Goal: Task Accomplishment & Management: Manage account settings

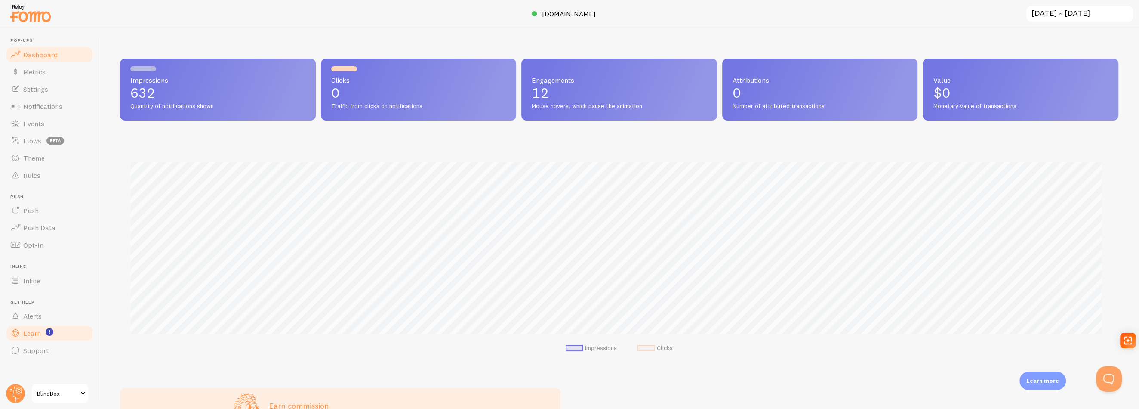
click at [40, 333] on span "Learn" at bounding box center [32, 333] width 18 height 9
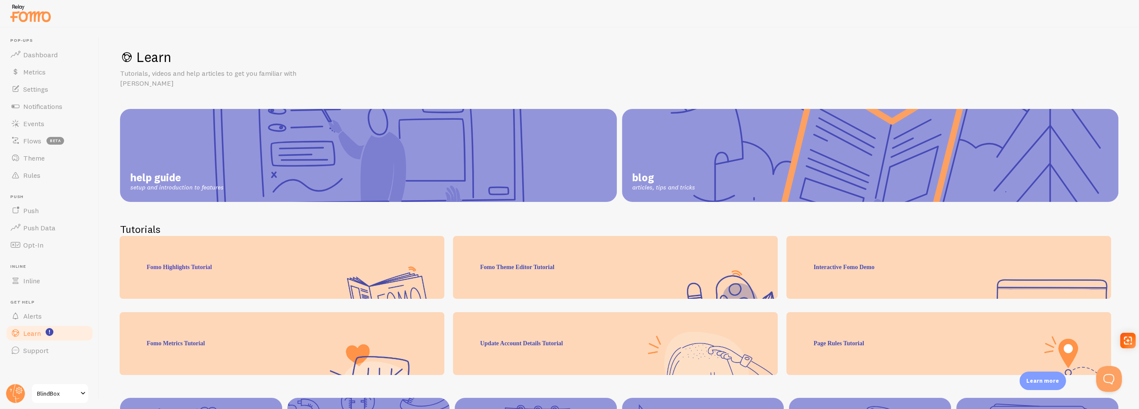
click at [49, 395] on span "BlindBox" at bounding box center [57, 393] width 41 height 10
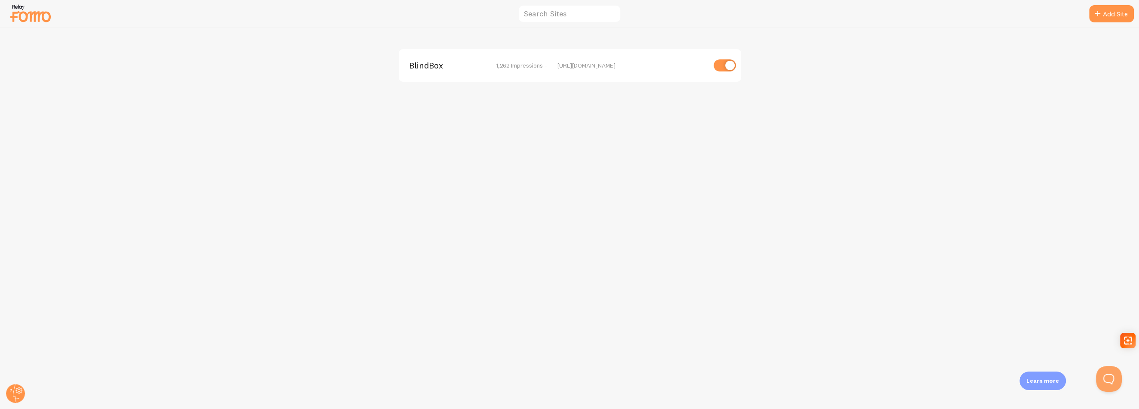
click at [505, 66] on span "1,262 Impressions -" at bounding box center [521, 66] width 51 height 8
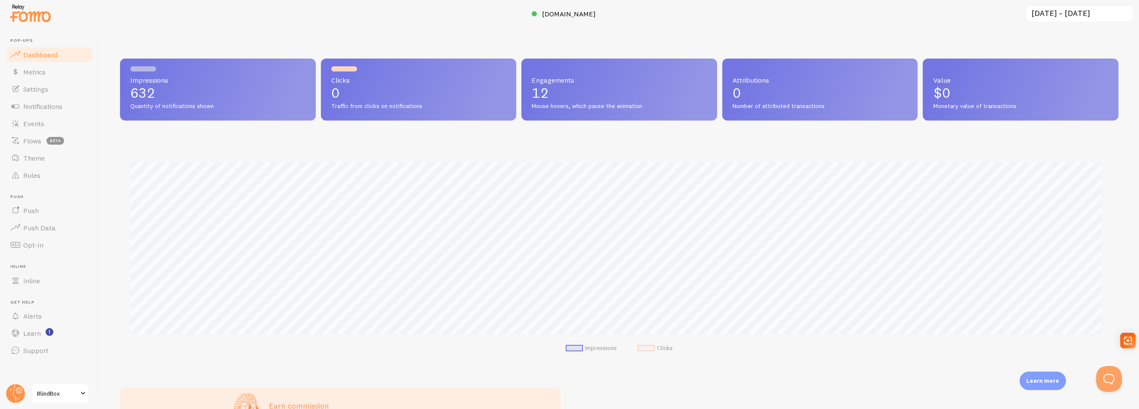
scroll to position [226, 992]
click at [46, 51] on span "Dashboard" at bounding box center [40, 54] width 34 height 9
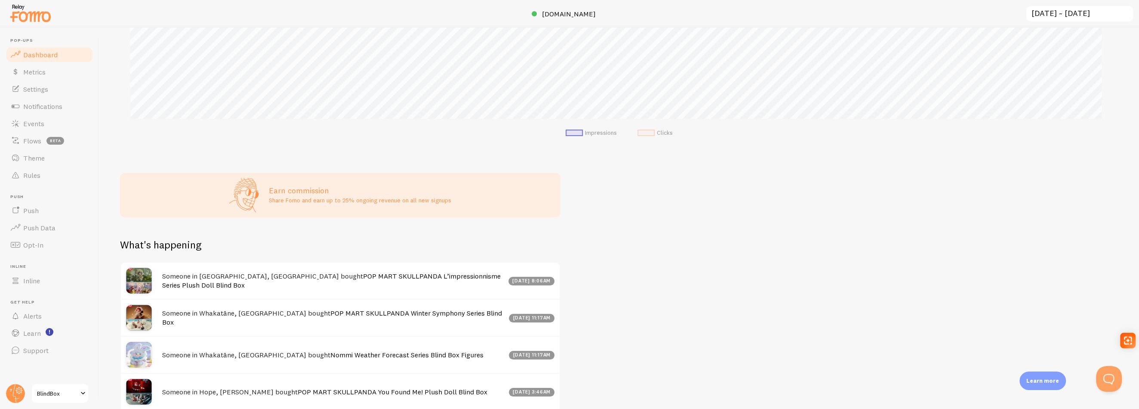
scroll to position [330, 0]
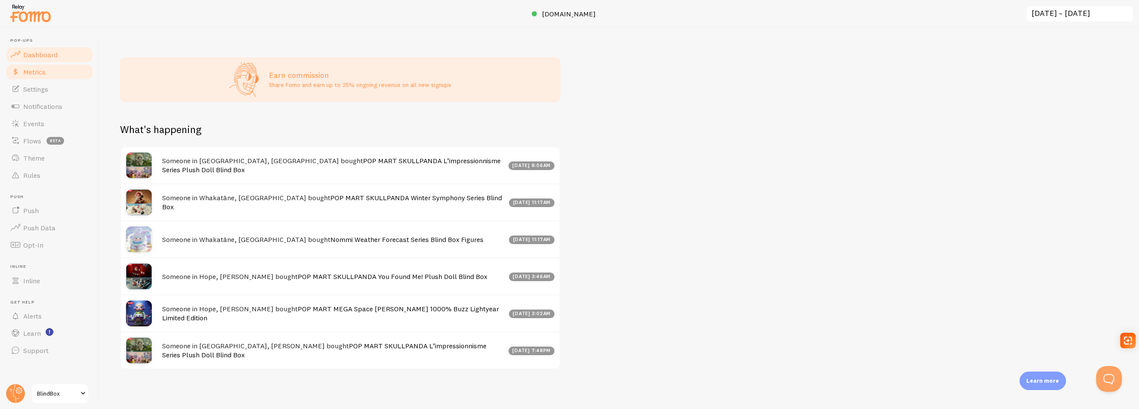
click at [61, 77] on link "Metrics" at bounding box center [49, 71] width 89 height 17
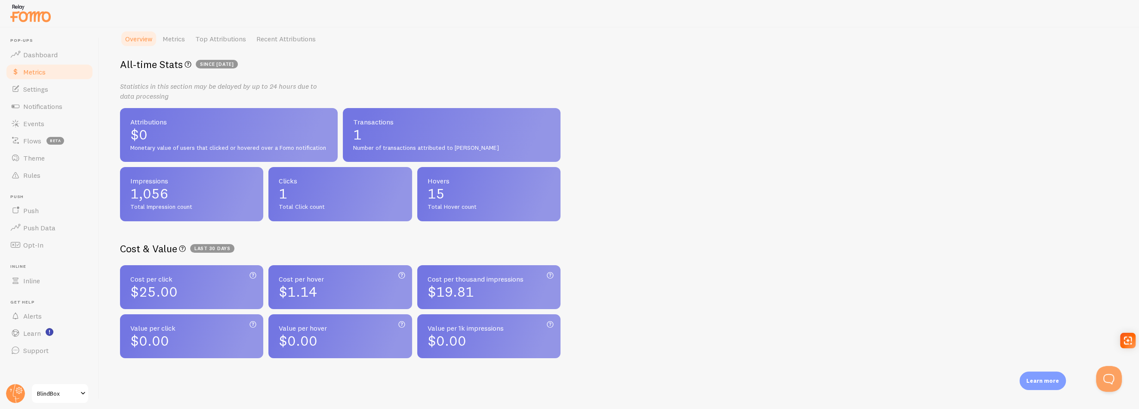
scroll to position [147, 0]
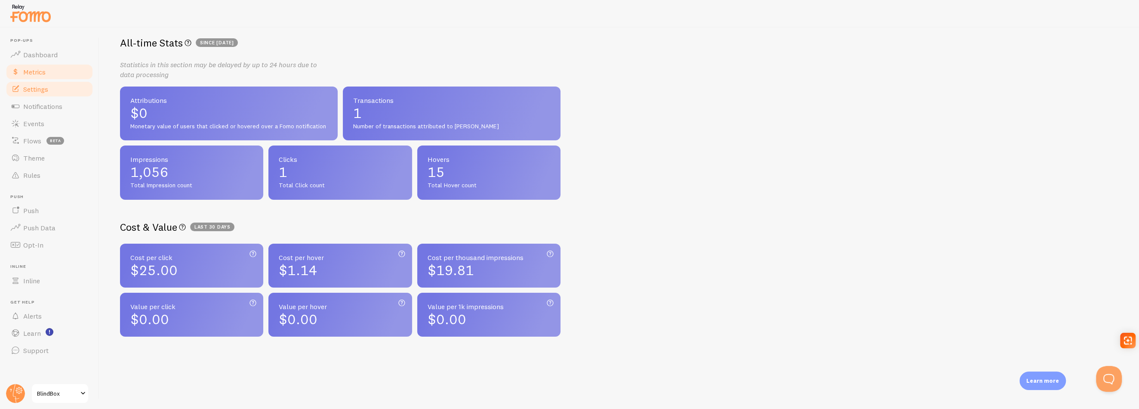
click at [47, 89] on span "Settings" at bounding box center [35, 89] width 25 height 9
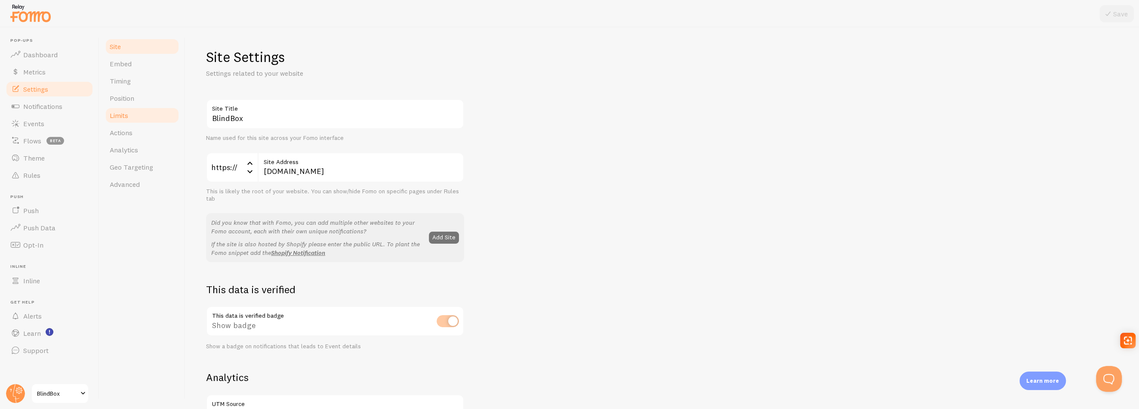
click at [141, 109] on link "Limits" at bounding box center [142, 115] width 75 height 17
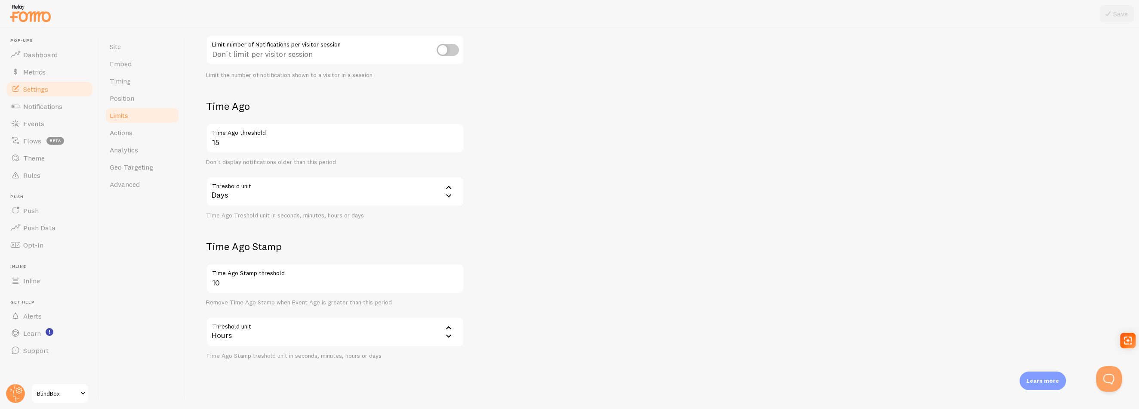
scroll to position [148, 0]
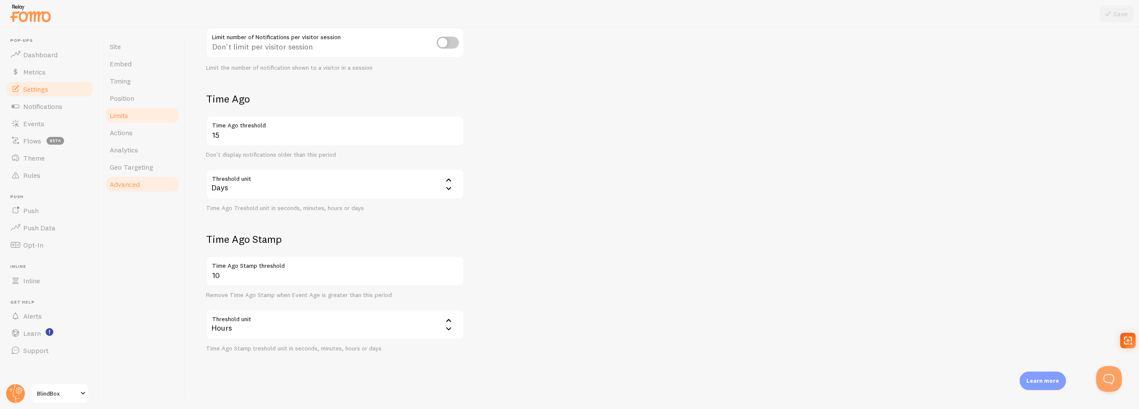
click at [130, 181] on span "Advanced" at bounding box center [125, 184] width 30 height 9
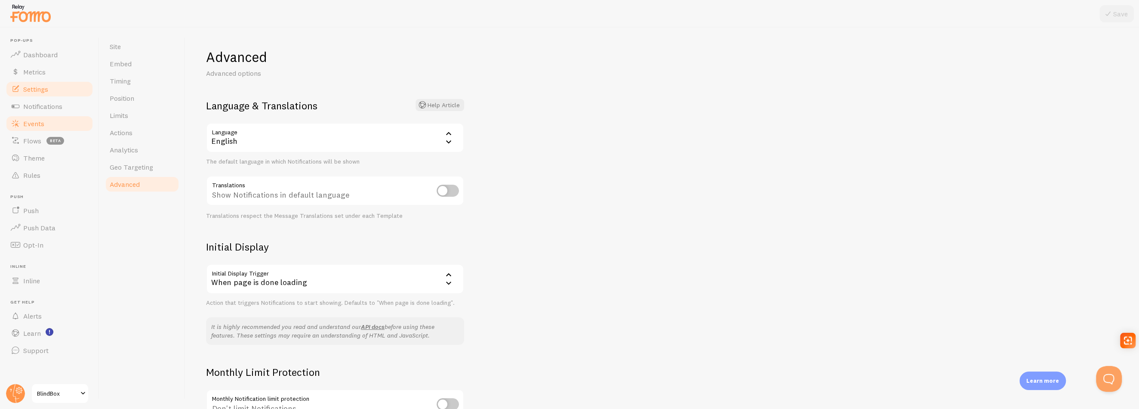
click at [35, 123] on span "Events" at bounding box center [33, 123] width 21 height 9
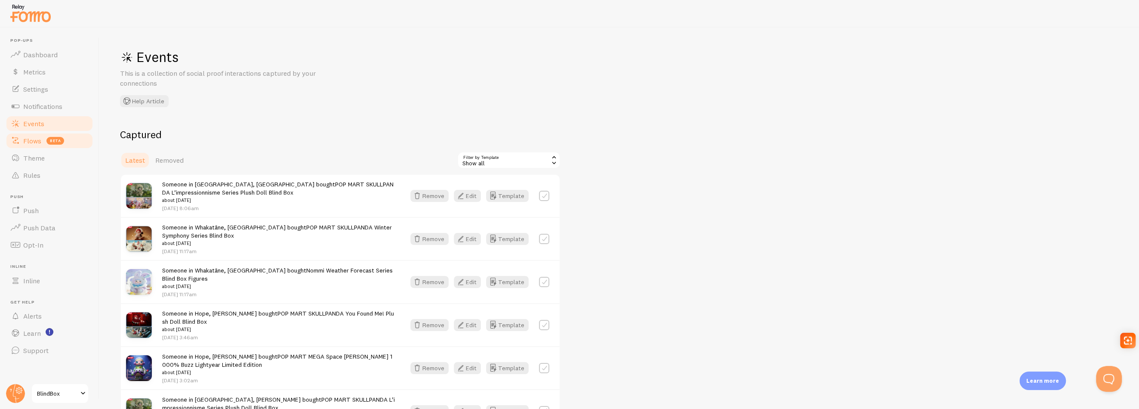
click at [27, 146] on link "Flows beta" at bounding box center [49, 140] width 89 height 17
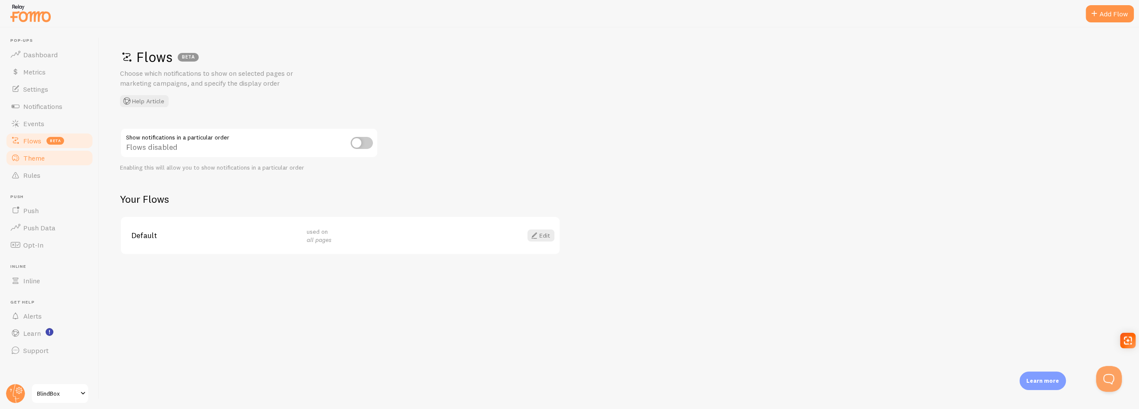
click at [31, 160] on span "Theme" at bounding box center [34, 158] width 22 height 9
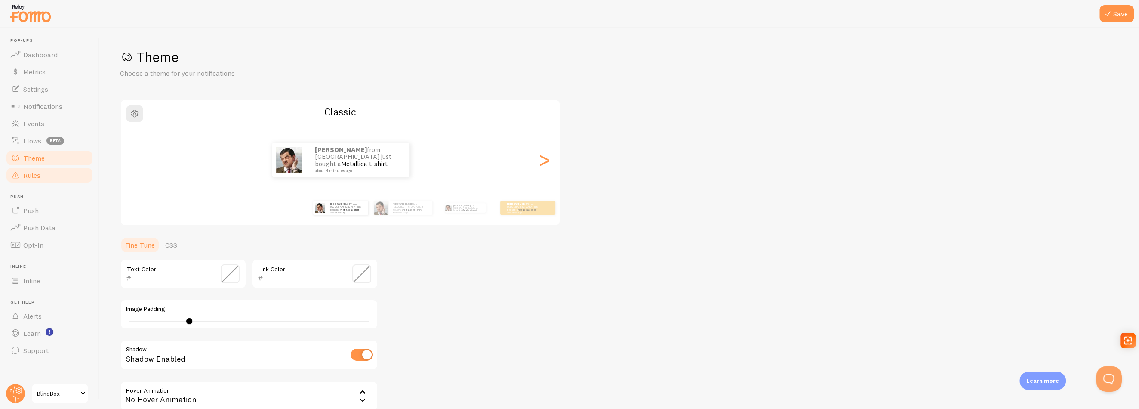
click at [29, 176] on span "Rules" at bounding box center [31, 175] width 17 height 9
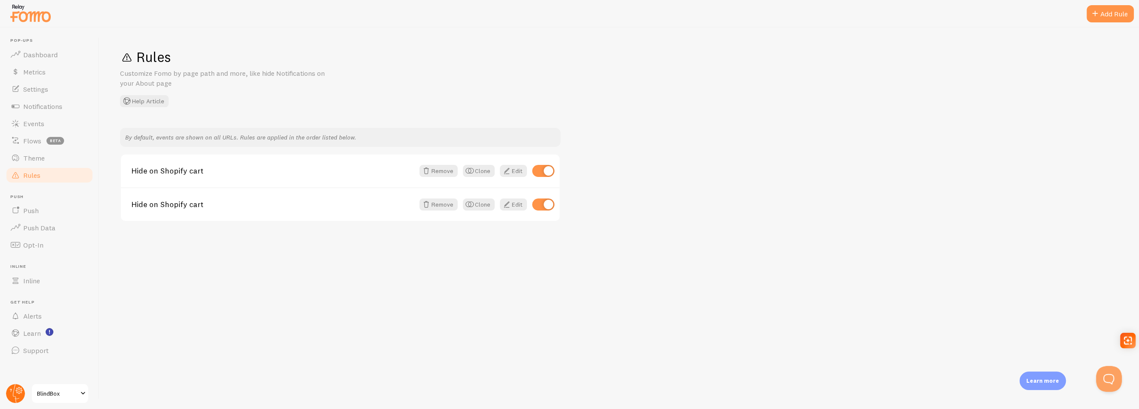
click at [17, 393] on circle at bounding box center [15, 393] width 19 height 19
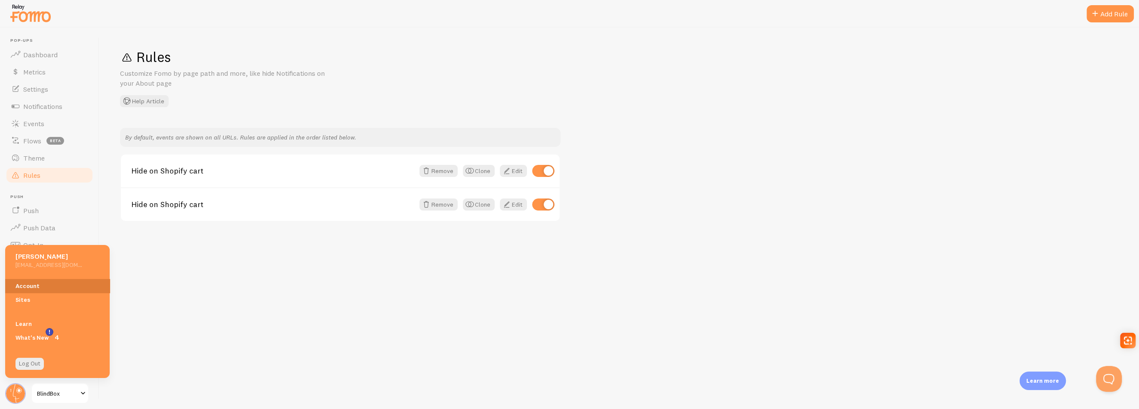
click at [26, 286] on link "Account" at bounding box center [57, 286] width 105 height 14
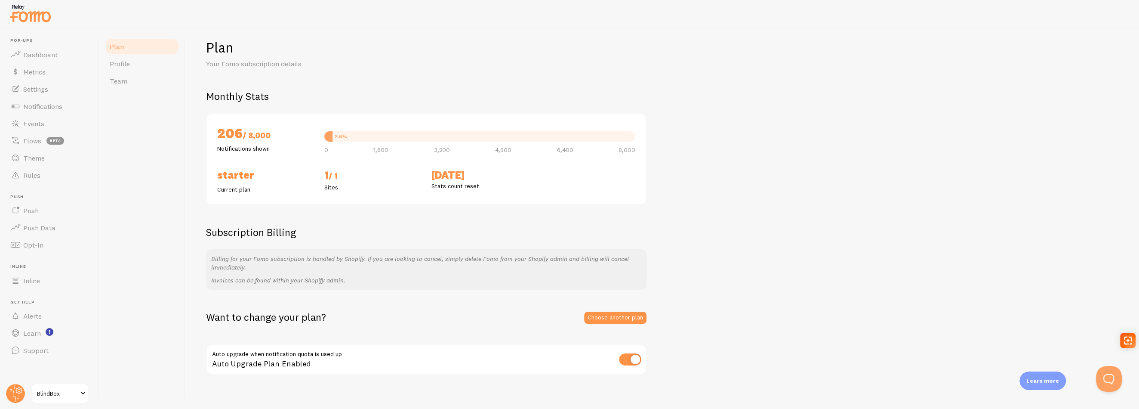
scroll to position [16, 0]
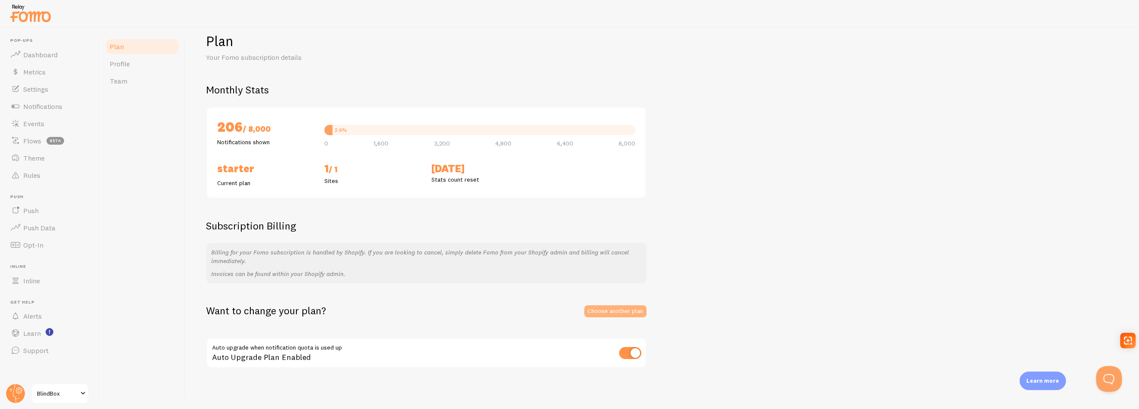
click at [614, 312] on link "Choose another plan" at bounding box center [615, 311] width 62 height 12
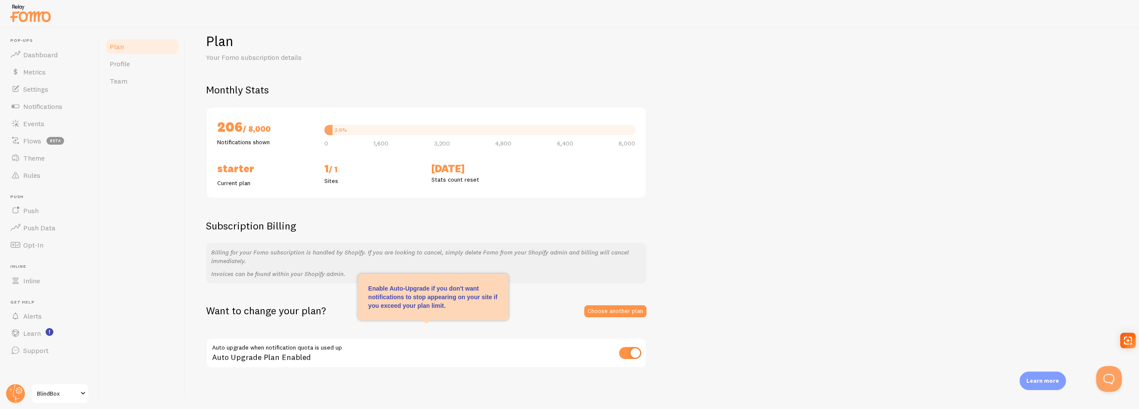
click at [636, 348] on input "checkbox" at bounding box center [630, 353] width 22 height 12
checkbox input "false"
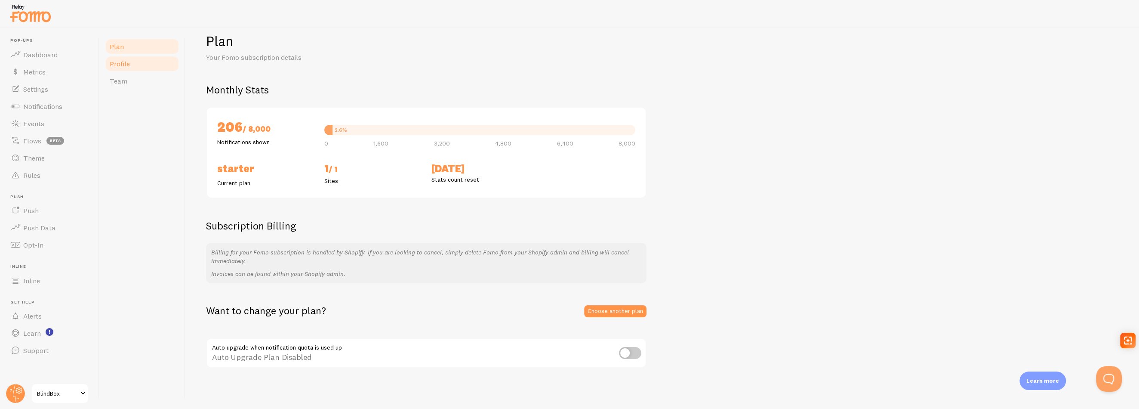
click at [127, 71] on link "Profile" at bounding box center [142, 63] width 75 height 17
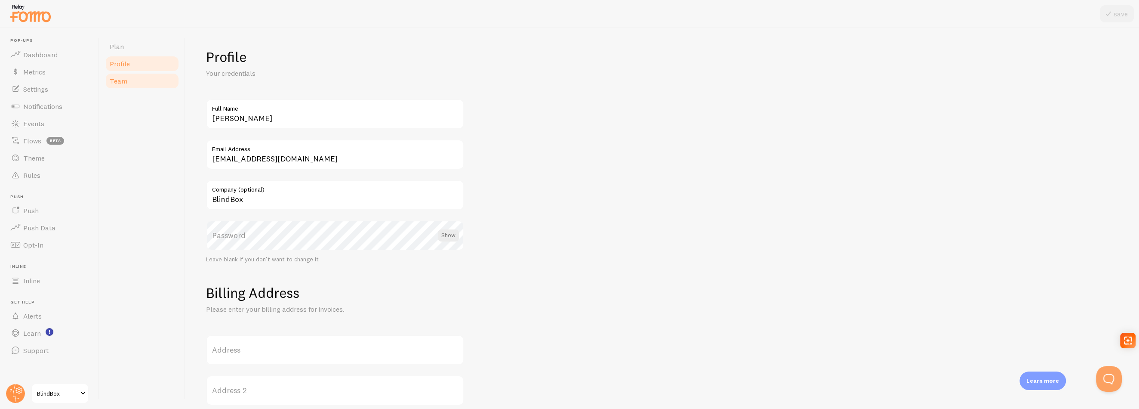
click at [126, 79] on span "Team" at bounding box center [119, 81] width 18 height 9
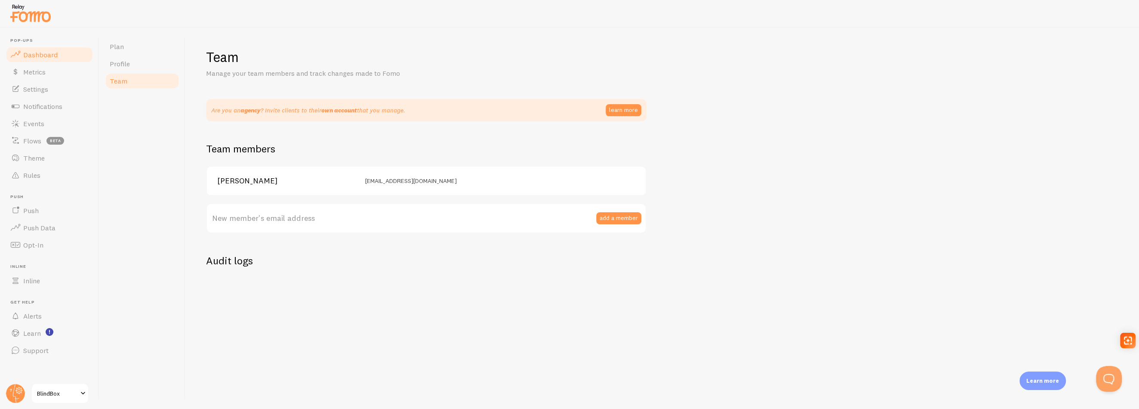
click at [49, 55] on span "Dashboard" at bounding box center [40, 54] width 34 height 9
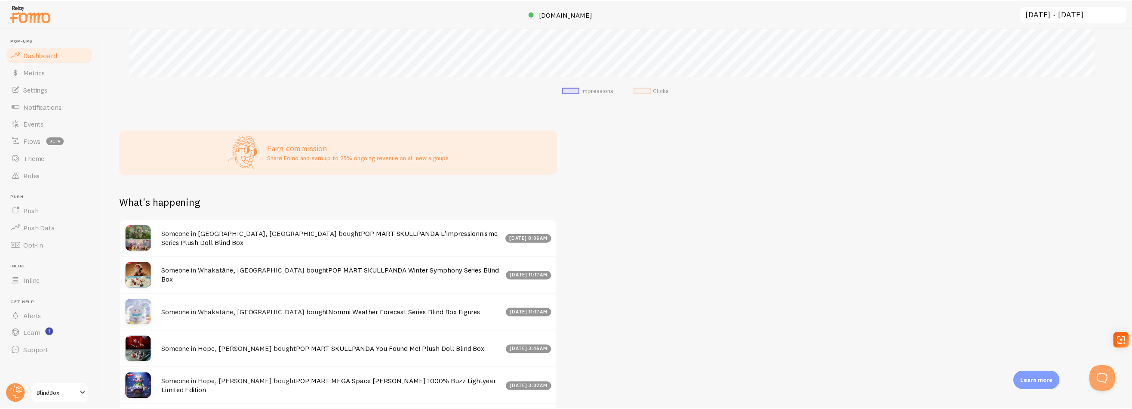
scroll to position [258, 0]
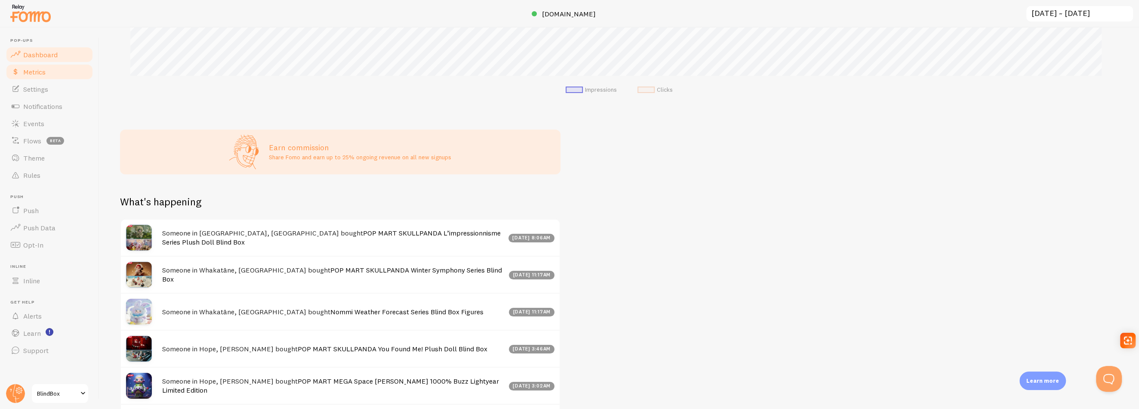
click at [41, 73] on span "Metrics" at bounding box center [34, 72] width 22 height 9
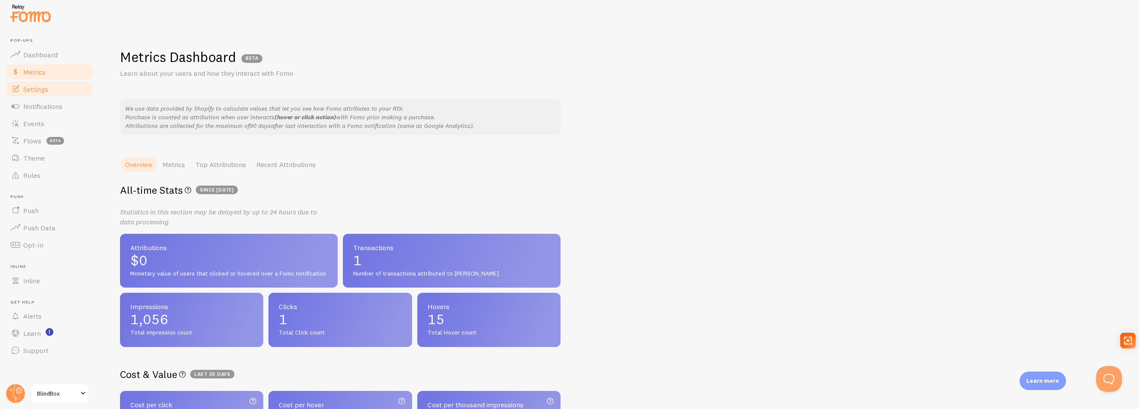
click at [41, 92] on span "Settings" at bounding box center [35, 89] width 25 height 9
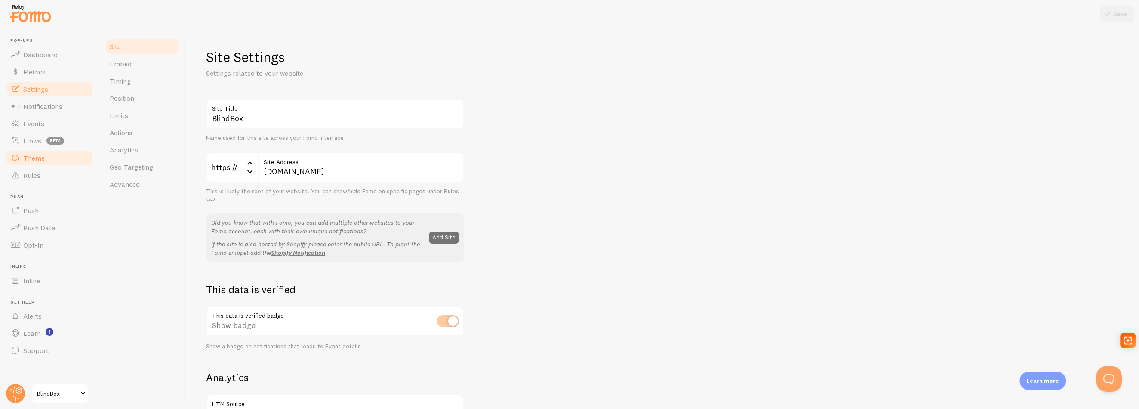
click at [36, 157] on span "Theme" at bounding box center [34, 158] width 22 height 9
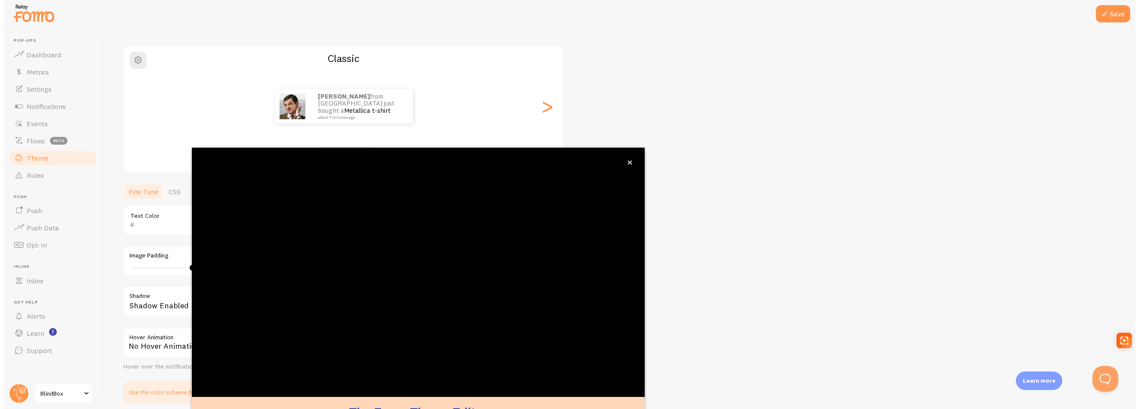
scroll to position [67, 0]
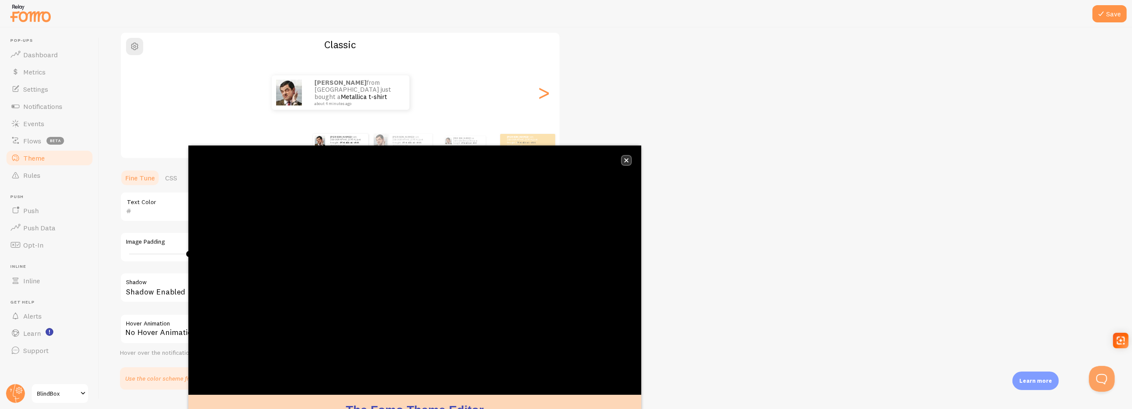
click at [626, 158] on icon "close," at bounding box center [626, 160] width 5 height 5
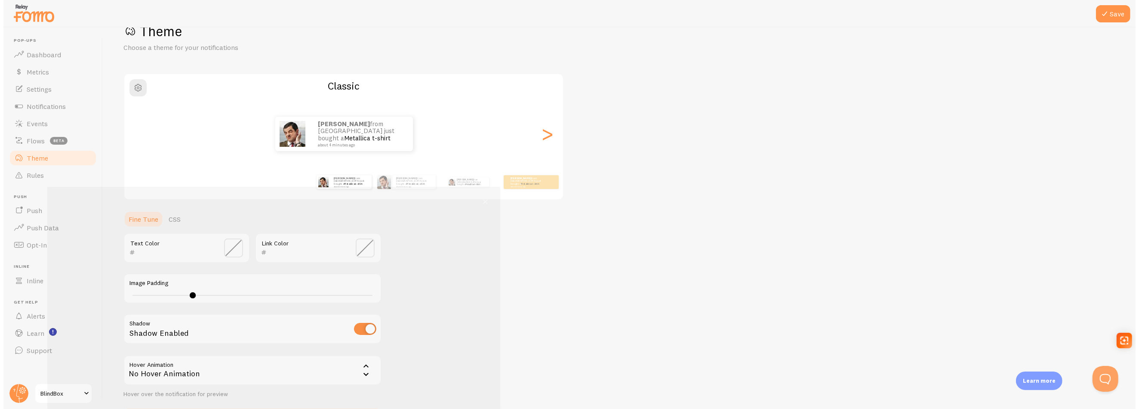
scroll to position [26, 0]
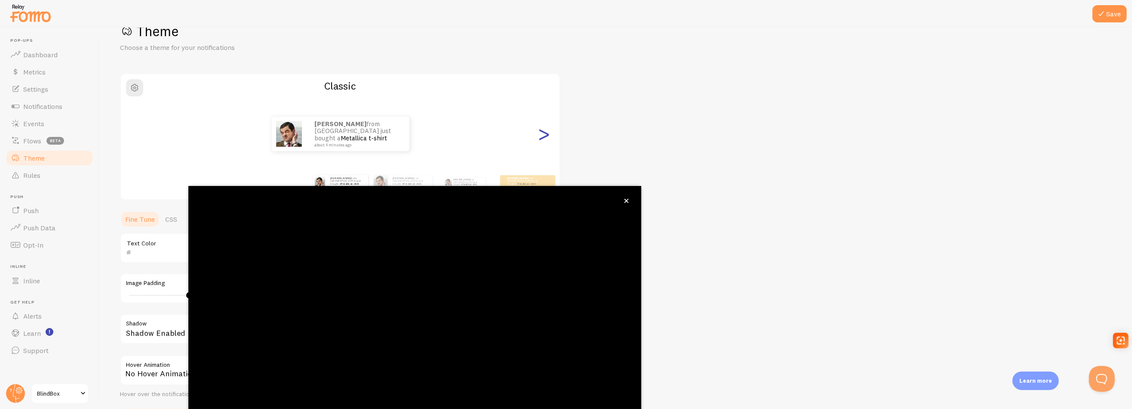
click at [542, 138] on div ">" at bounding box center [544, 134] width 10 height 62
type input "0"
click at [626, 200] on icon "close," at bounding box center [626, 200] width 5 height 5
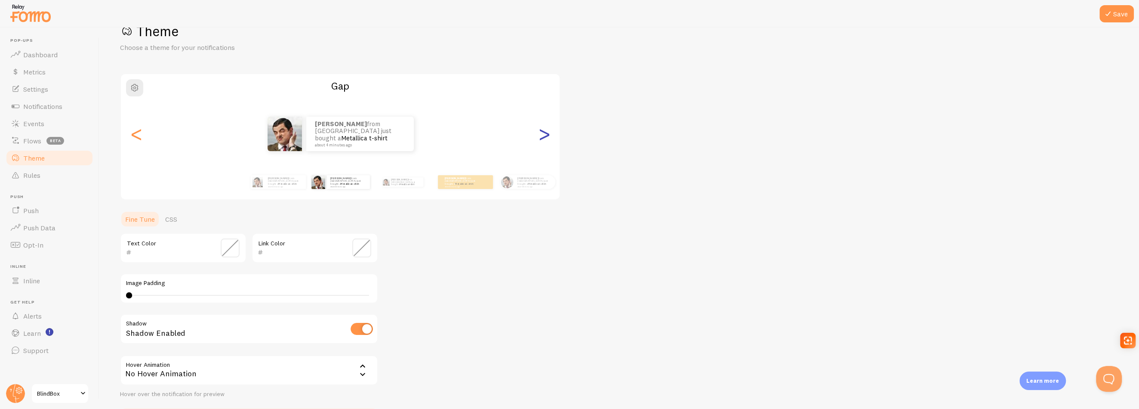
click at [542, 136] on div ">" at bounding box center [544, 134] width 10 height 62
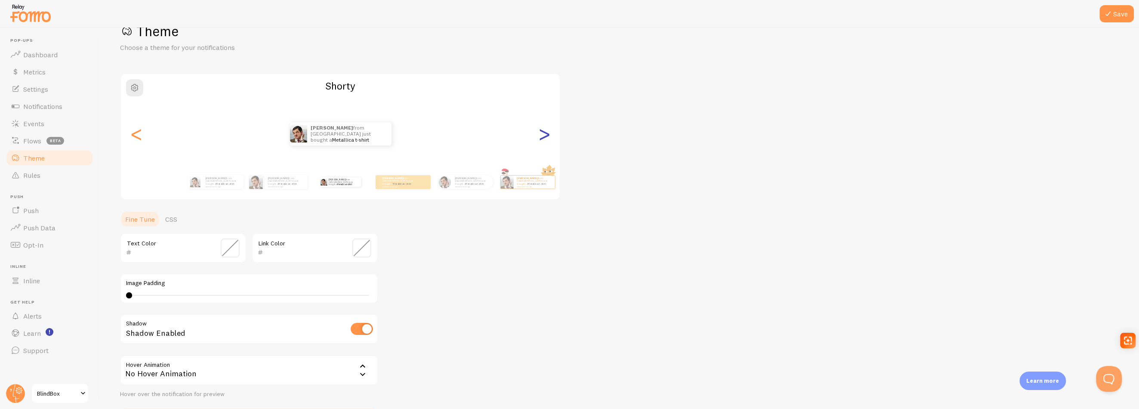
click at [542, 136] on div ">" at bounding box center [544, 134] width 10 height 62
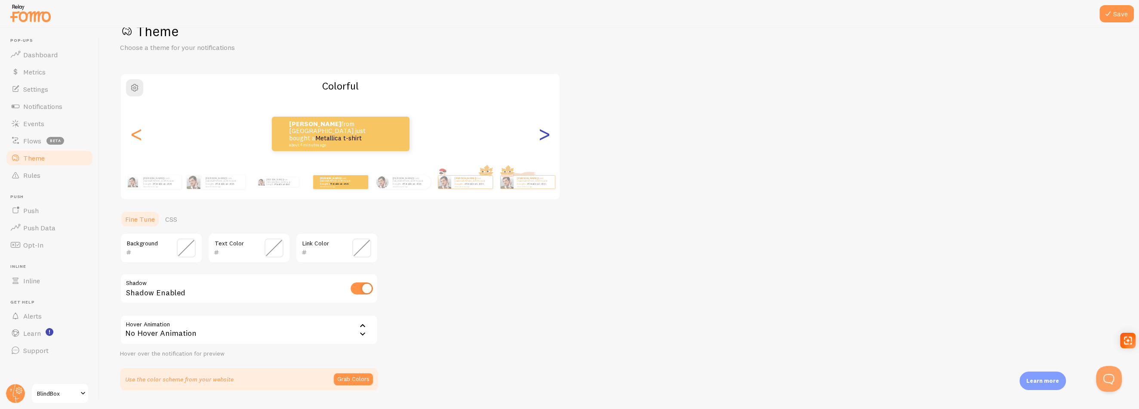
click at [540, 140] on div ">" at bounding box center [544, 134] width 10 height 62
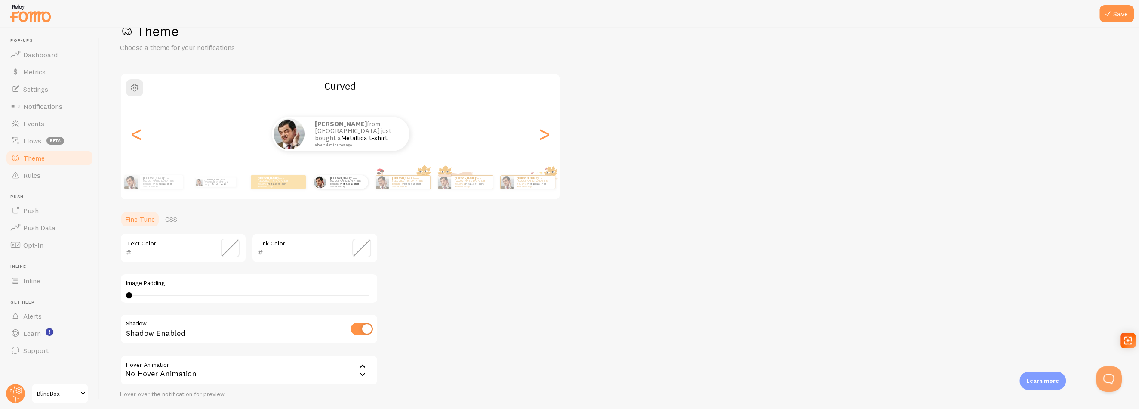
click at [1108, 14] on icon at bounding box center [1108, 14] width 10 height 10
click at [539, 138] on div ">" at bounding box center [544, 134] width 10 height 62
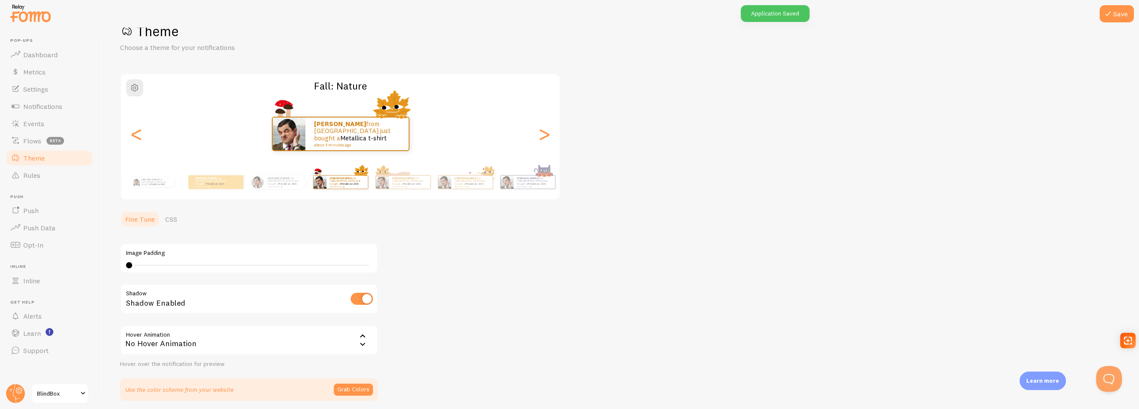
click at [535, 138] on div "[PERSON_NAME] from [GEOGRAPHIC_DATA] just bought a Metallica t-shirt about 4 mi…" at bounding box center [340, 134] width 439 height 34
click at [542, 137] on div ">" at bounding box center [544, 134] width 10 height 62
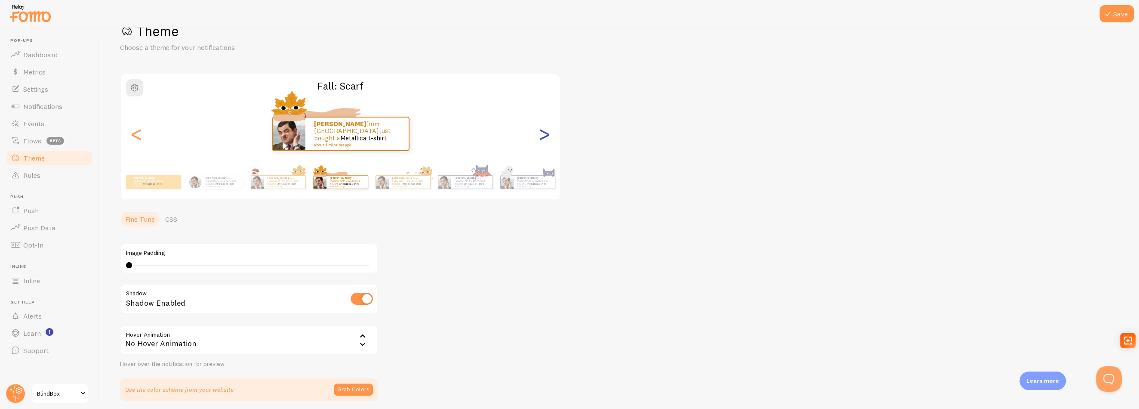
click at [542, 137] on div ">" at bounding box center [544, 134] width 10 height 62
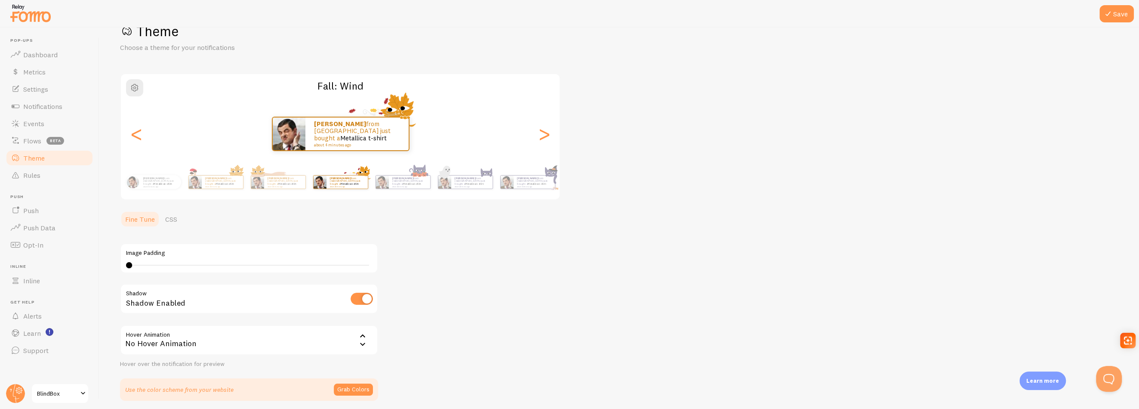
click at [149, 137] on div "[PERSON_NAME] from [GEOGRAPHIC_DATA] just bought a Metallica t-shirt about 4 mi…" at bounding box center [340, 134] width 439 height 34
click at [141, 139] on div "<" at bounding box center [136, 134] width 10 height 62
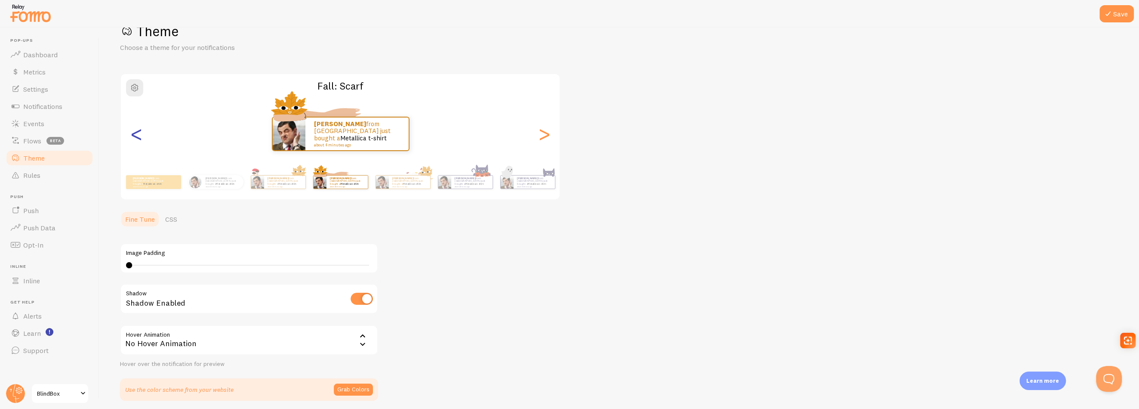
click at [141, 139] on div "<" at bounding box center [136, 134] width 10 height 62
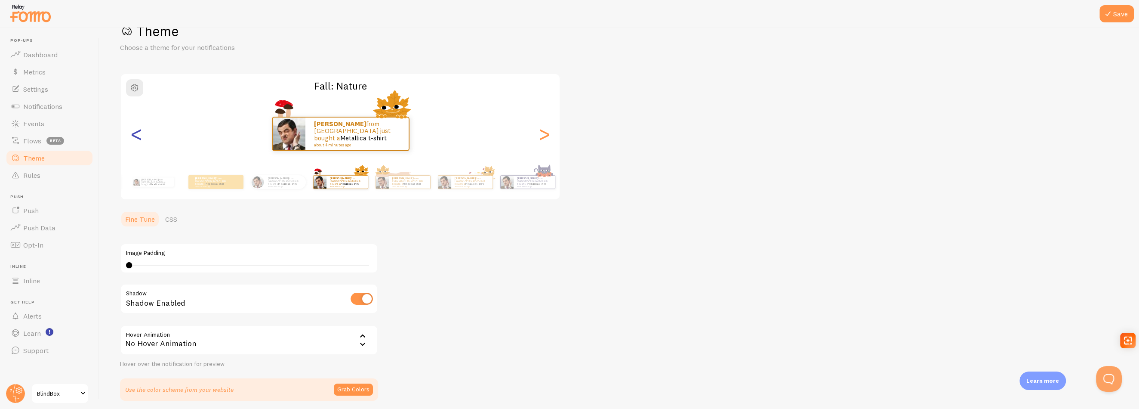
click at [141, 139] on div "<" at bounding box center [136, 134] width 10 height 62
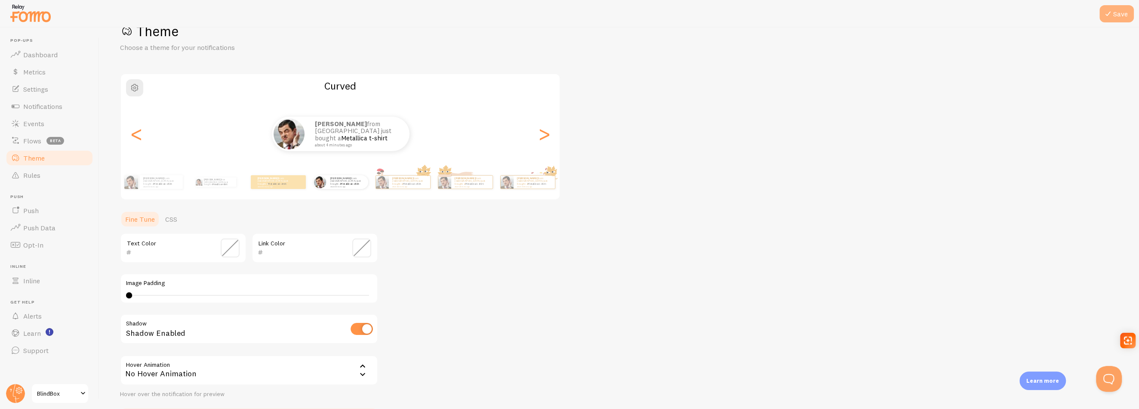
click at [1113, 20] on button "Save" at bounding box center [1116, 13] width 34 height 17
click at [1112, 14] on icon at bounding box center [1108, 14] width 10 height 10
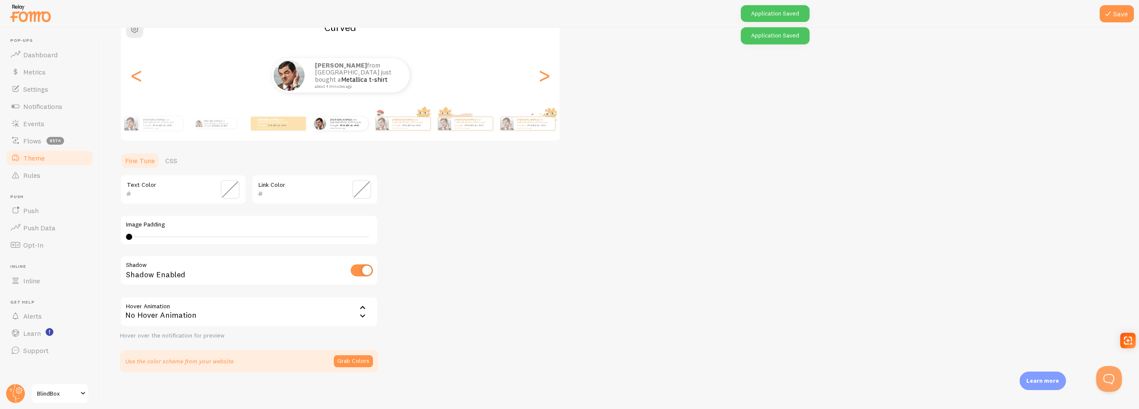
scroll to position [88, 0]
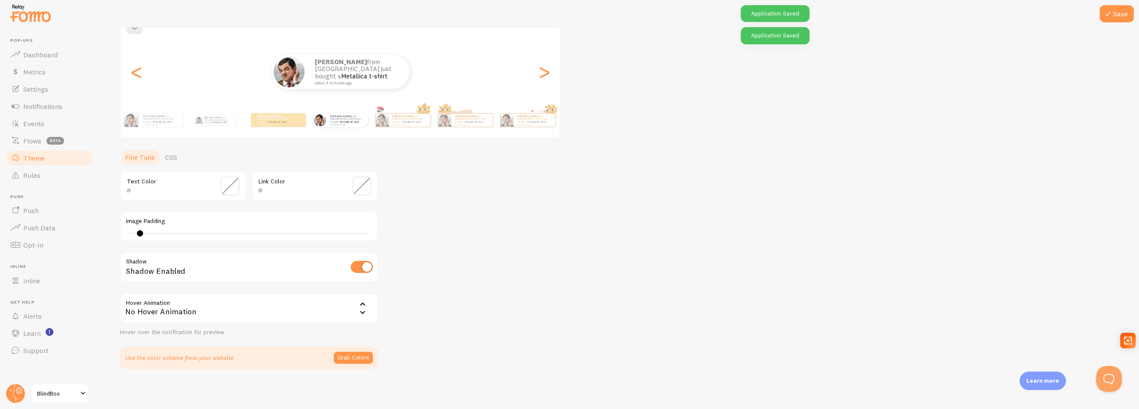
drag, startPoint x: 129, startPoint y: 231, endPoint x: 140, endPoint y: 231, distance: 10.3
click at [140, 231] on div at bounding box center [140, 233] width 6 height 6
type input "5"
click at [135, 231] on div at bounding box center [135, 233] width 6 height 6
click at [339, 357] on button "Grab Colors" at bounding box center [353, 357] width 39 height 12
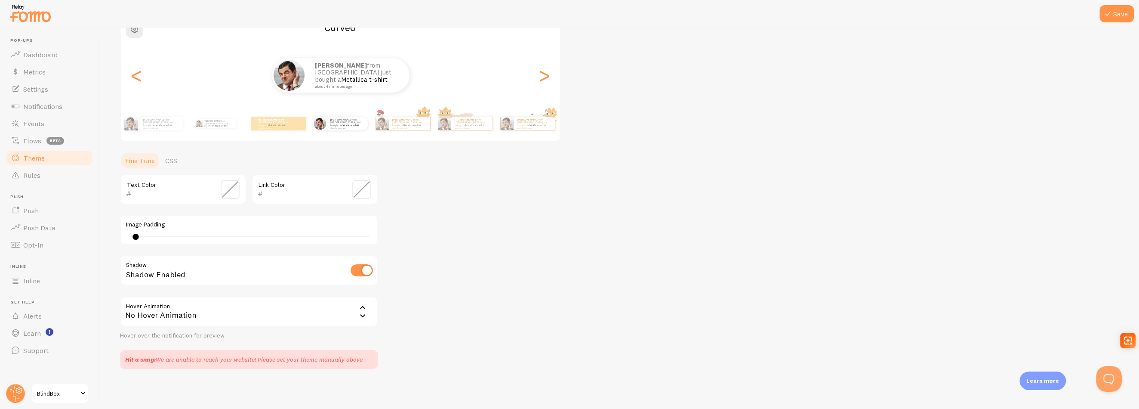
scroll to position [0, 0]
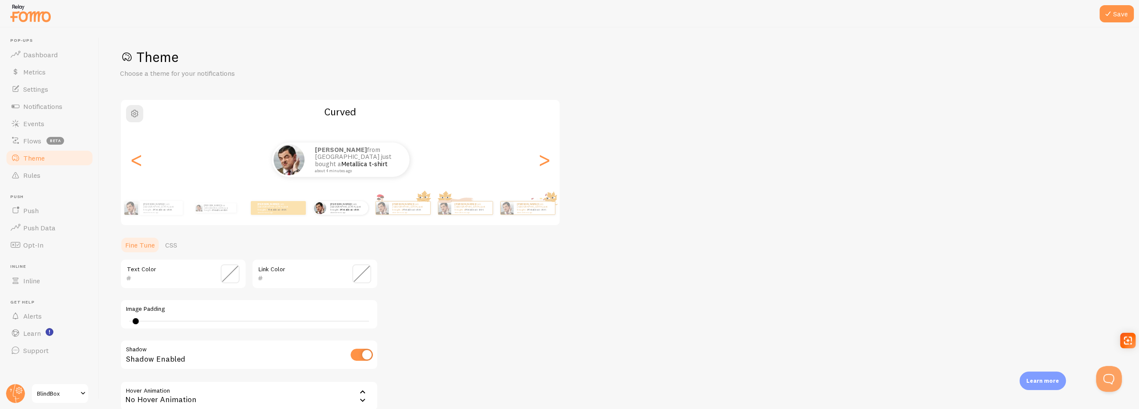
click at [1103, 32] on div "Save Theme Choose a theme for your notifications Curved [PERSON_NAME] from [GEO…" at bounding box center [619, 218] width 1040 height 381
click at [1109, 13] on icon at bounding box center [1108, 14] width 10 height 10
